Goal: Task Accomplishment & Management: Manage account settings

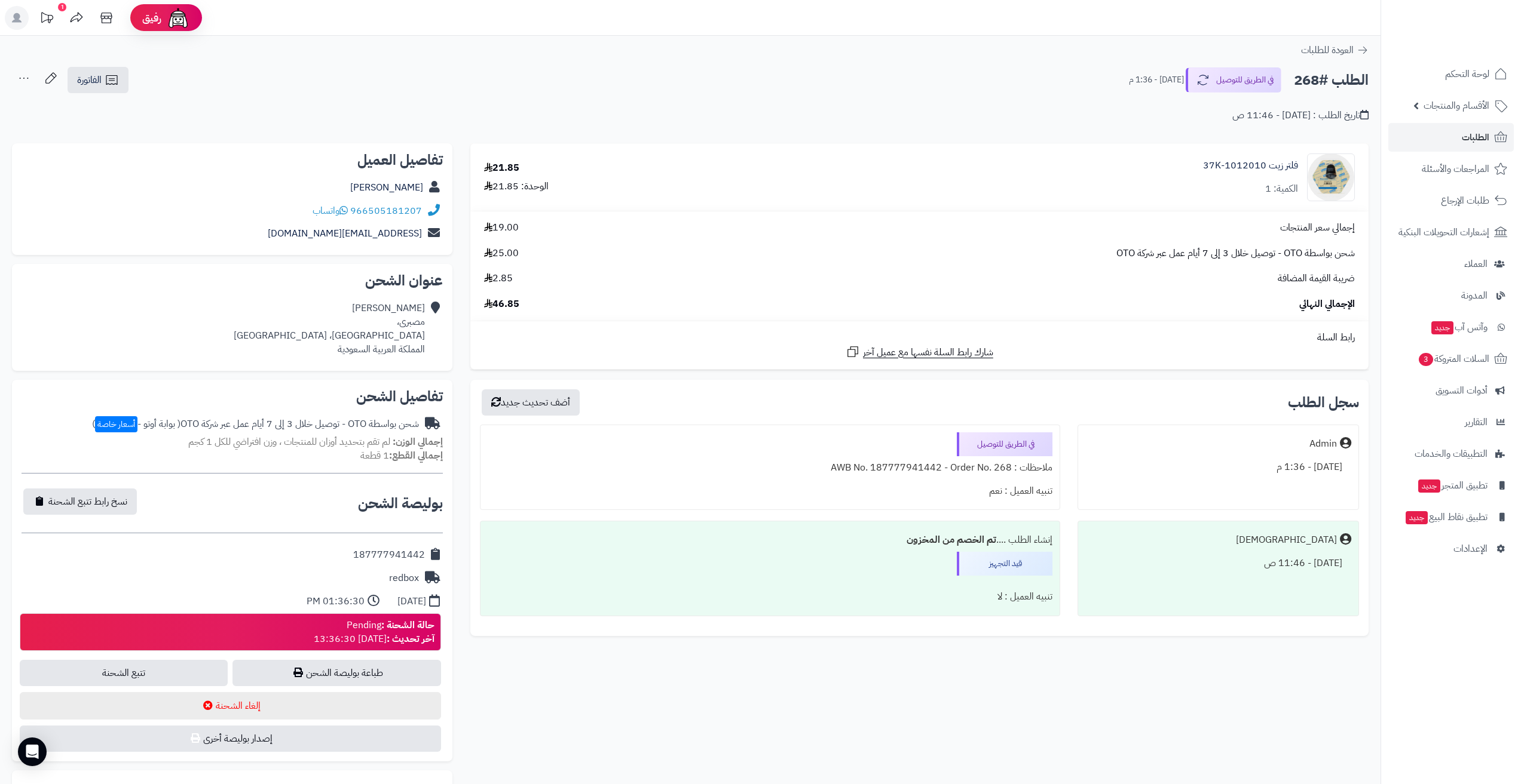
scroll to position [239, 0]
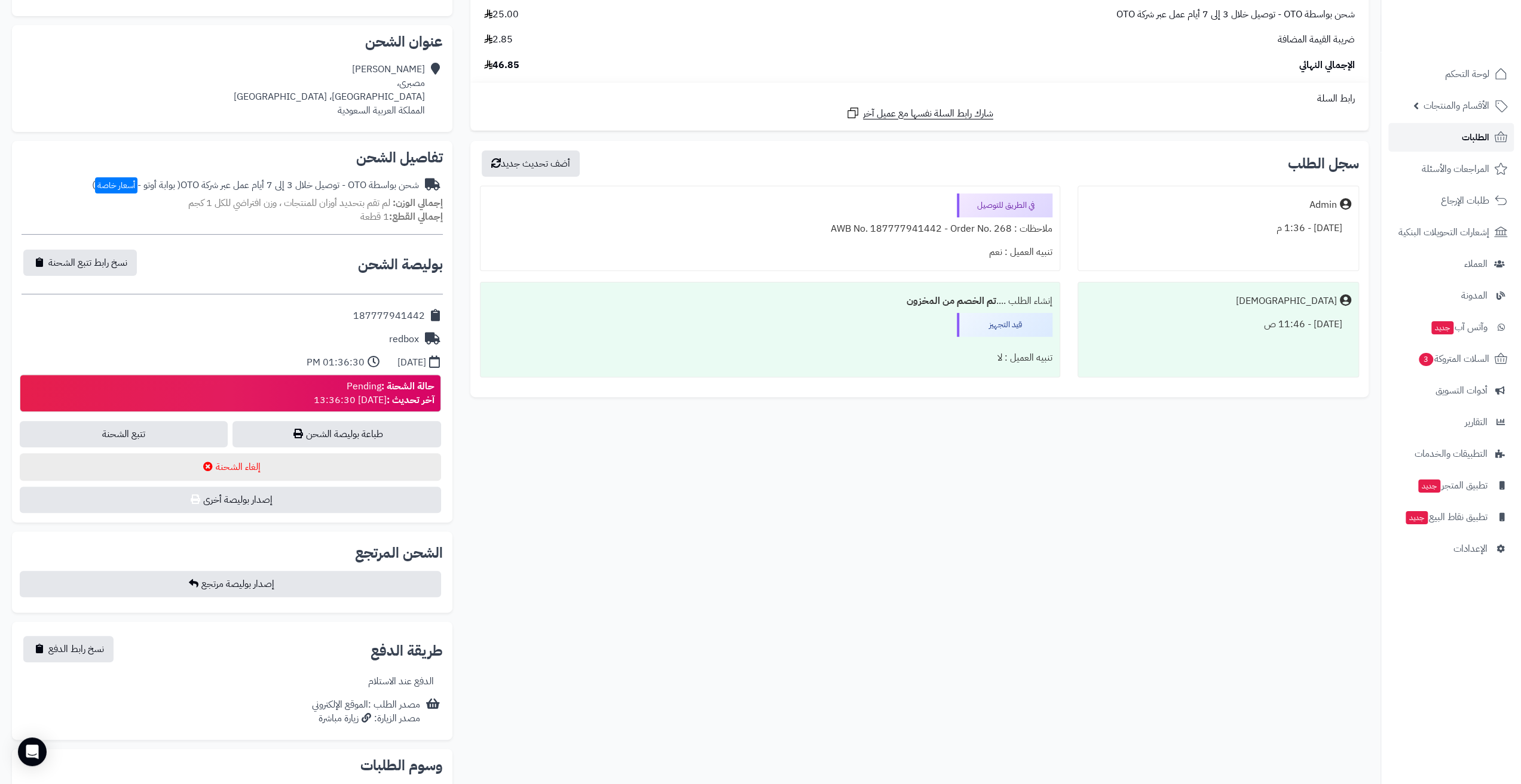
click at [1461, 132] on link "الطلبات" at bounding box center [1451, 137] width 126 height 28
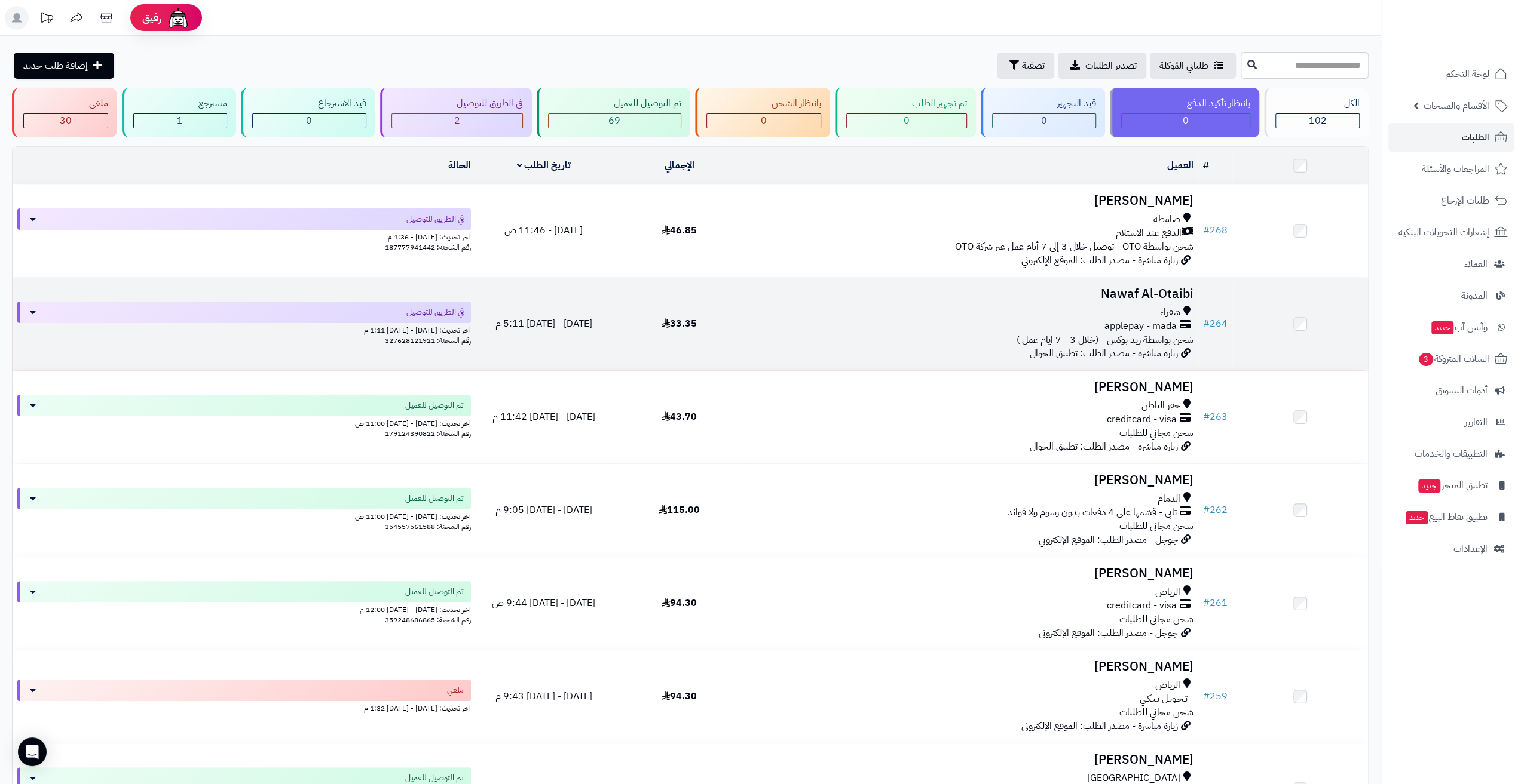
click at [891, 328] on div "applepay - mada" at bounding box center [973, 326] width 442 height 14
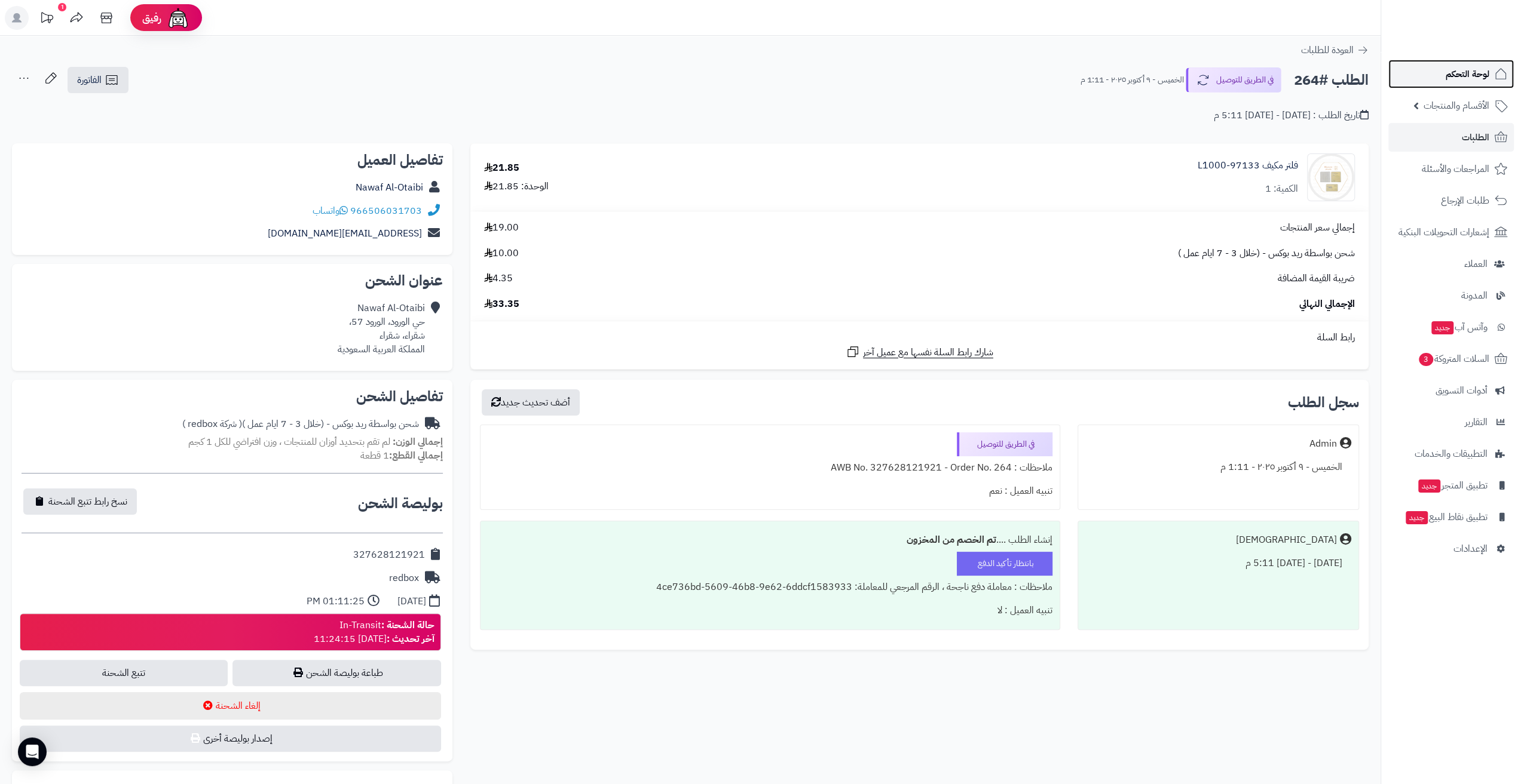
click at [1460, 70] on span "لوحة التحكم" at bounding box center [1467, 74] width 44 height 17
